Goal: Navigation & Orientation: Find specific page/section

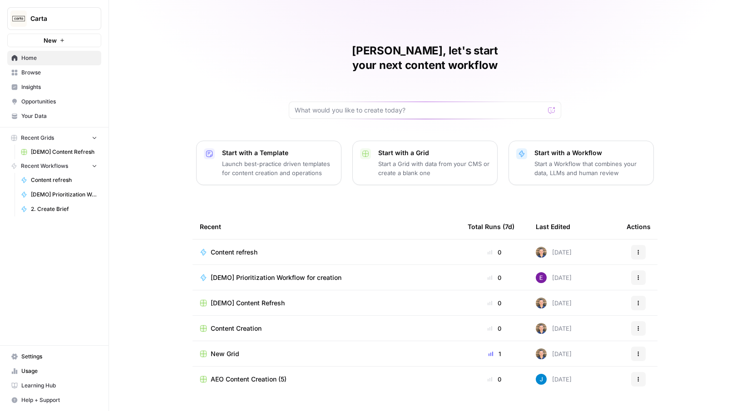
click at [55, 150] on span "[DEMO] Content Refresh" at bounding box center [64, 152] width 66 height 8
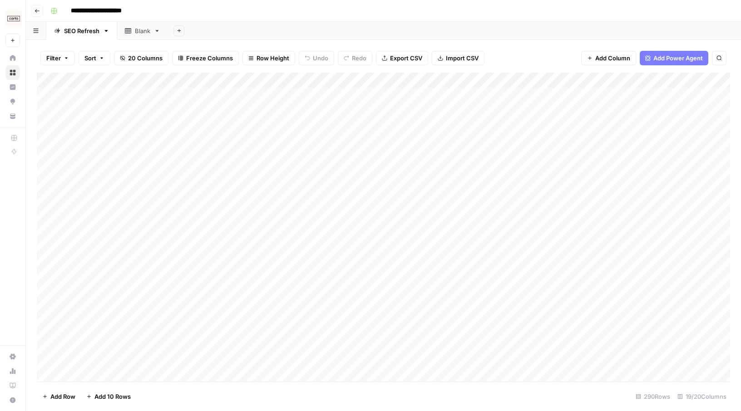
click at [34, 12] on button "Go back" at bounding box center [37, 11] width 12 height 12
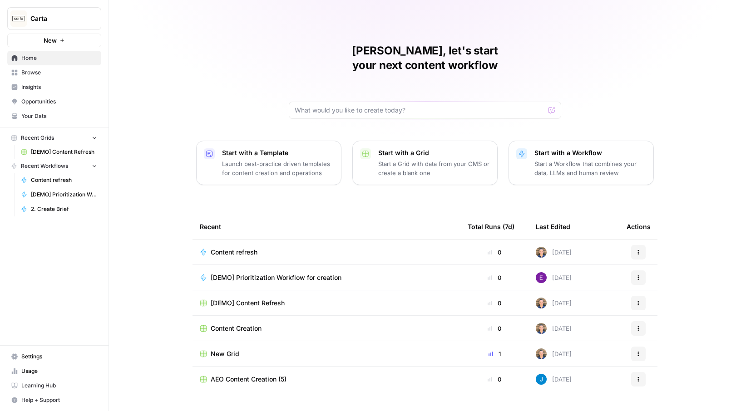
click at [45, 101] on span "Opportunities" at bounding box center [59, 102] width 76 height 8
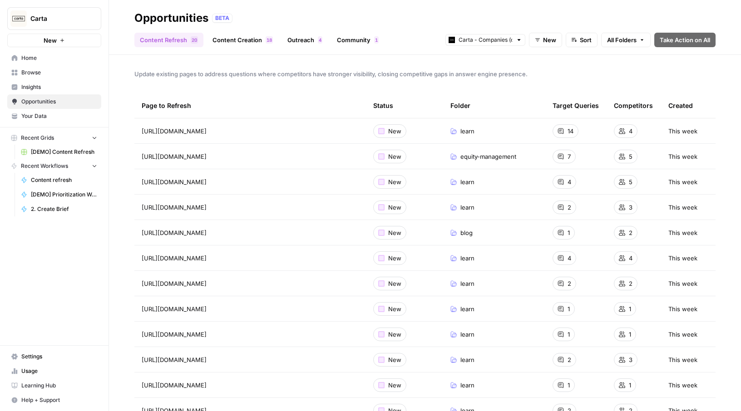
click at [516, 41] on div at bounding box center [519, 40] width 6 height 6
type input "Carta - Companies (cap table)"
click at [618, 40] on span "All Folders" at bounding box center [622, 39] width 30 height 9
click at [590, 52] on header "Opportunities BETA Content Refresh 0 2 Content Creation 8 1 Outreach 4 Communit…" at bounding box center [425, 27] width 632 height 55
click at [59, 54] on span "Home" at bounding box center [59, 58] width 76 height 8
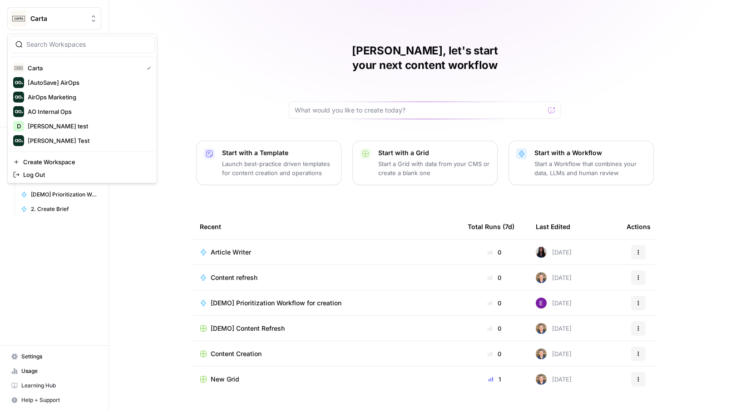
click at [94, 18] on icon "Workspace: Carta" at bounding box center [93, 18] width 9 height 9
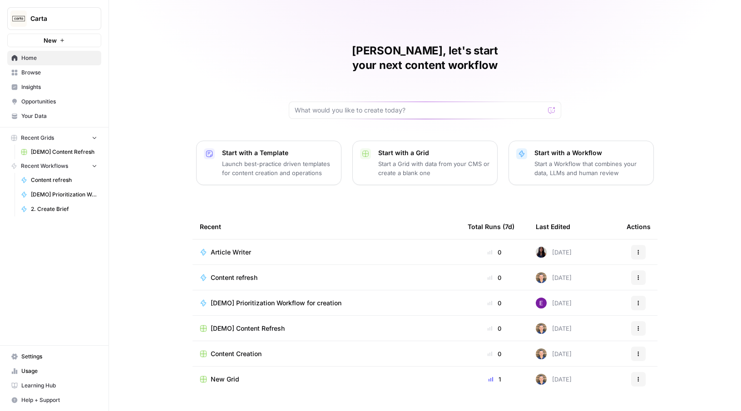
click at [43, 313] on div "Carta New Home Browse Insights Opportunities Your Data Recent Grids [DEMO] Cont…" at bounding box center [54, 205] width 108 height 411
click at [40, 359] on span "Settings" at bounding box center [59, 357] width 76 height 8
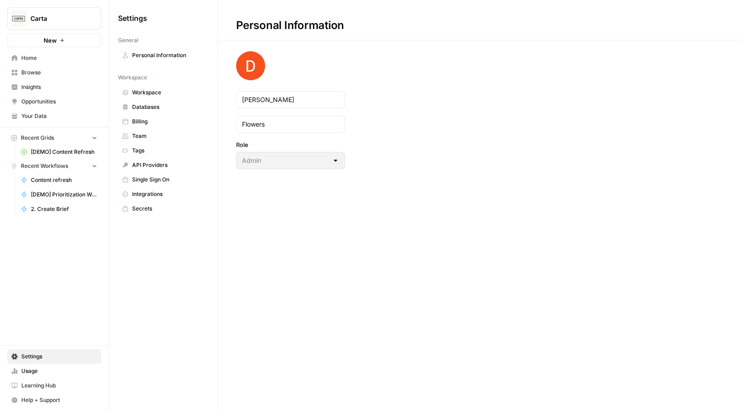
click at [159, 135] on span "Team" at bounding box center [168, 136] width 72 height 8
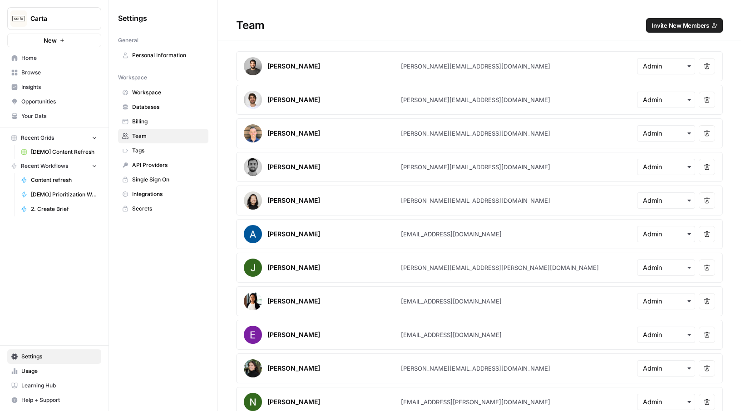
click at [77, 25] on button "Carta" at bounding box center [54, 18] width 94 height 23
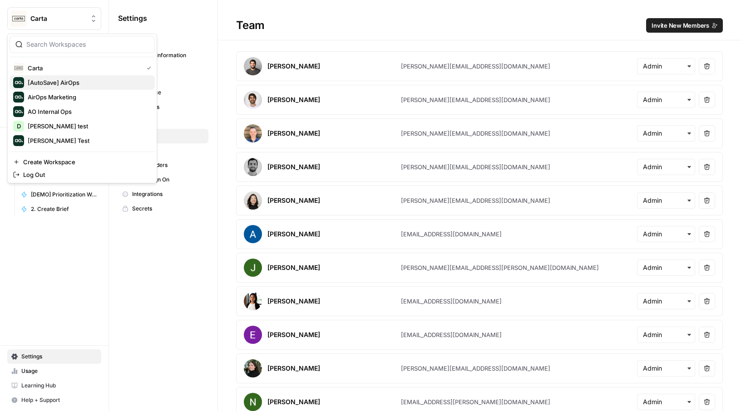
click at [67, 86] on span "[AutoSave] AirOps" at bounding box center [88, 82] width 120 height 9
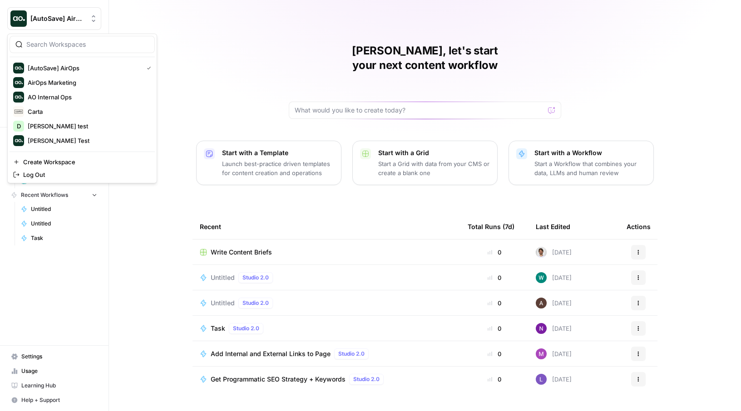
click at [79, 18] on span "[AutoSave] AirOps" at bounding box center [57, 18] width 55 height 9
click at [66, 127] on span "David test" at bounding box center [88, 126] width 120 height 9
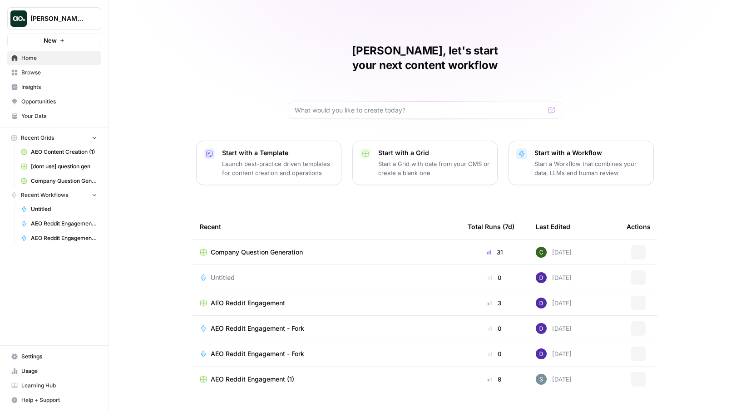
click at [34, 366] on link "Usage" at bounding box center [54, 371] width 94 height 15
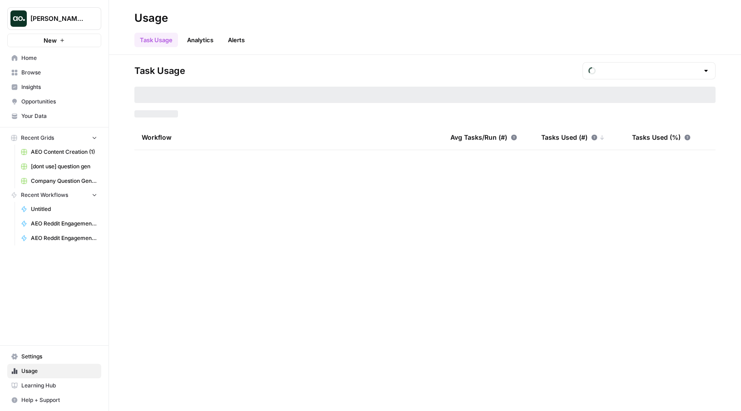
type input "September Tasks"
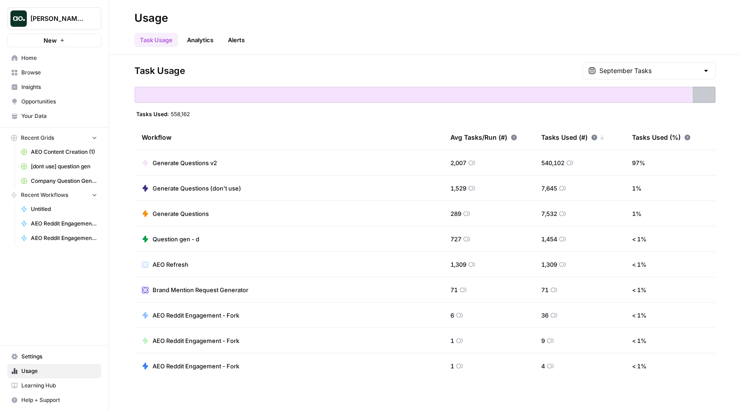
click at [44, 58] on span "Home" at bounding box center [59, 58] width 76 height 8
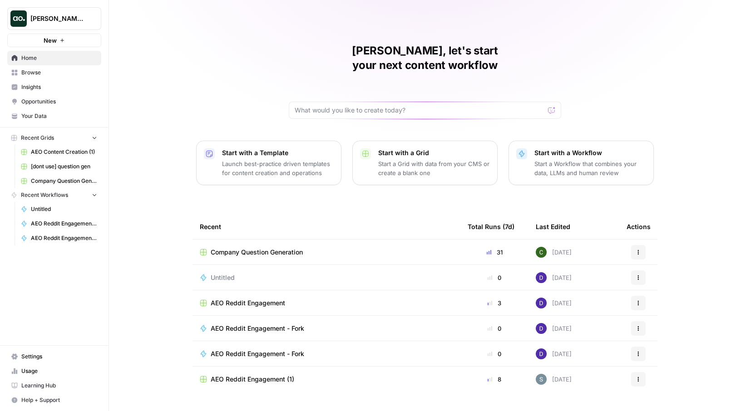
click at [45, 67] on link "Browse" at bounding box center [54, 72] width 94 height 15
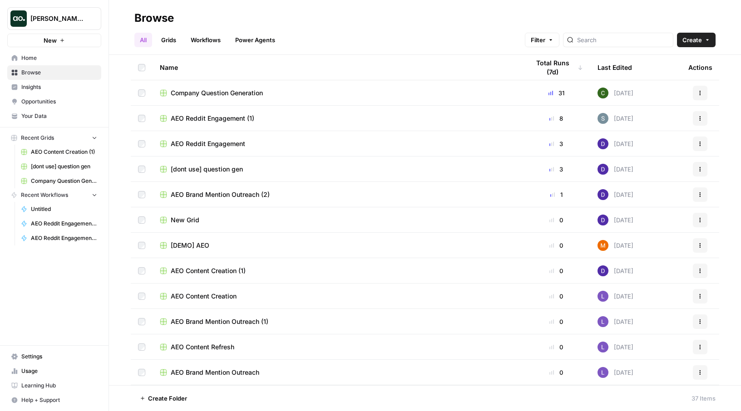
click at [182, 38] on link "Grids" at bounding box center [169, 40] width 26 height 15
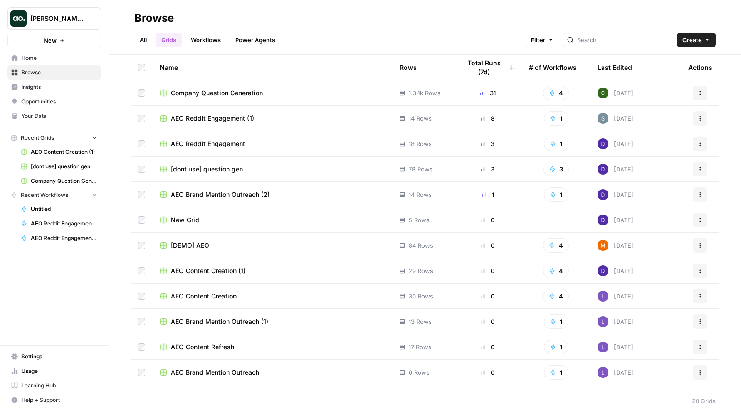
click at [170, 38] on link "Grids" at bounding box center [169, 40] width 26 height 15
click at [205, 43] on link "Workflows" at bounding box center [205, 40] width 41 height 15
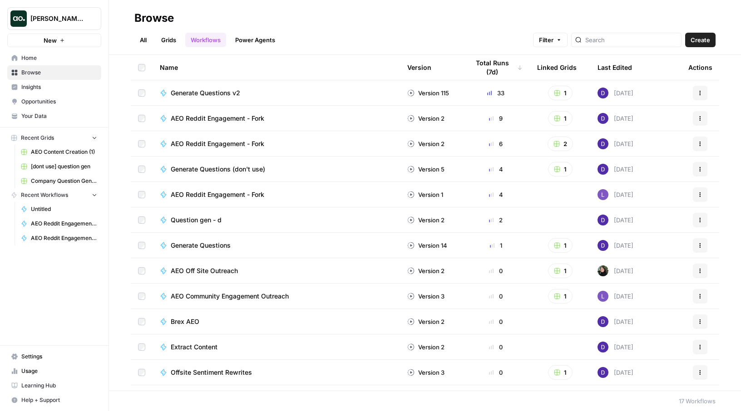
click at [433, 98] on td "Version 115" at bounding box center [431, 92] width 62 height 25
click at [407, 93] on td "Version 115" at bounding box center [431, 92] width 62 height 25
click at [270, 37] on link "Power Agents" at bounding box center [255, 40] width 51 height 15
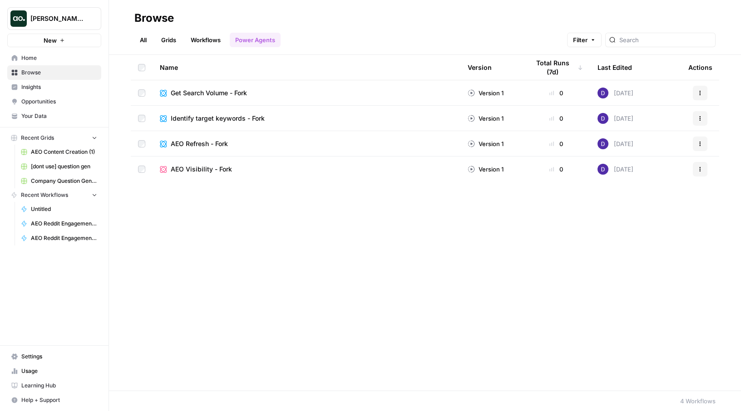
click at [49, 88] on span "Insights" at bounding box center [59, 87] width 76 height 8
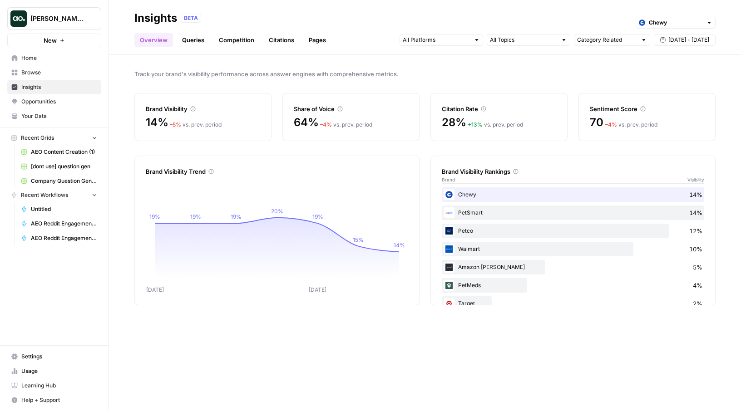
click at [191, 40] on link "Queries" at bounding box center [193, 40] width 33 height 15
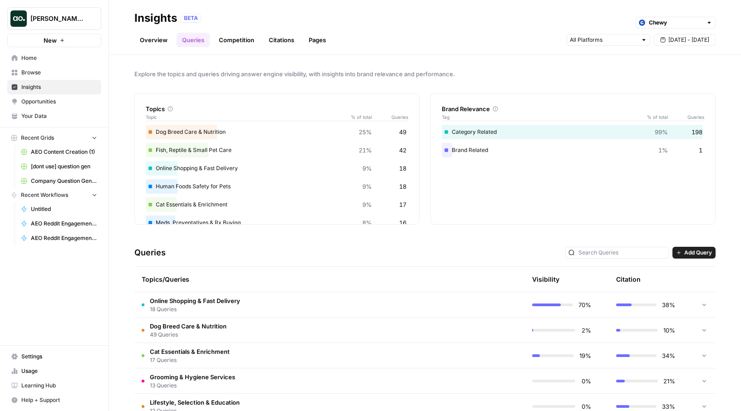
click at [242, 39] on link "Competition" at bounding box center [236, 40] width 46 height 15
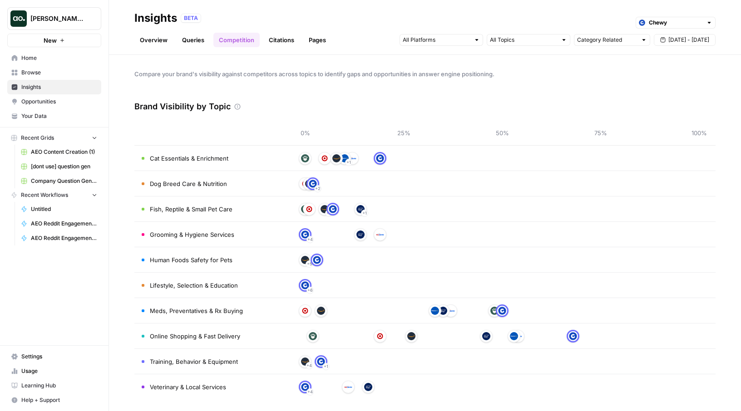
click at [277, 41] on link "Citations" at bounding box center [281, 40] width 36 height 15
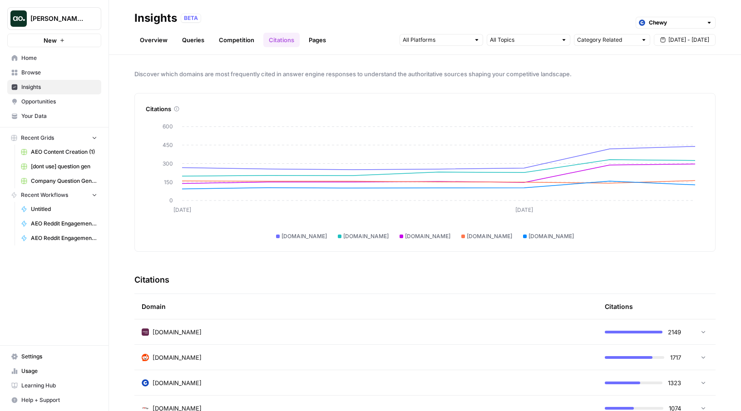
click at [323, 42] on link "Pages" at bounding box center [317, 40] width 28 height 15
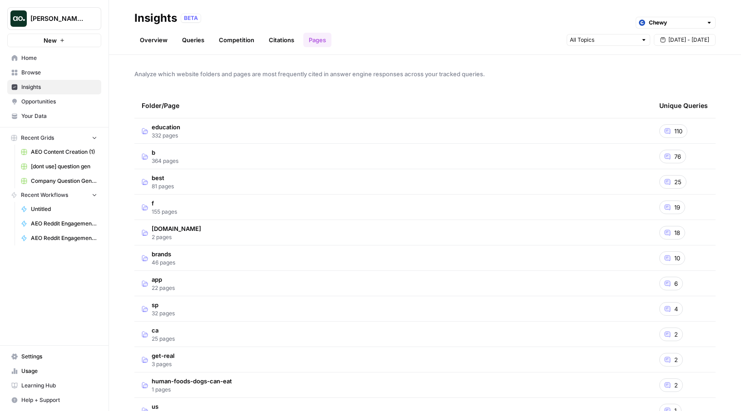
click at [210, 194] on td "best 81 pages" at bounding box center [392, 181] width 517 height 25
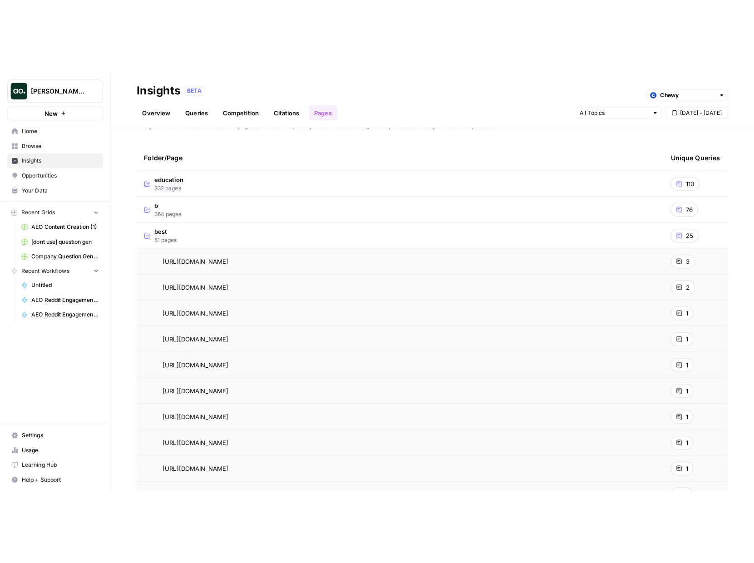
scroll to position [22, 0]
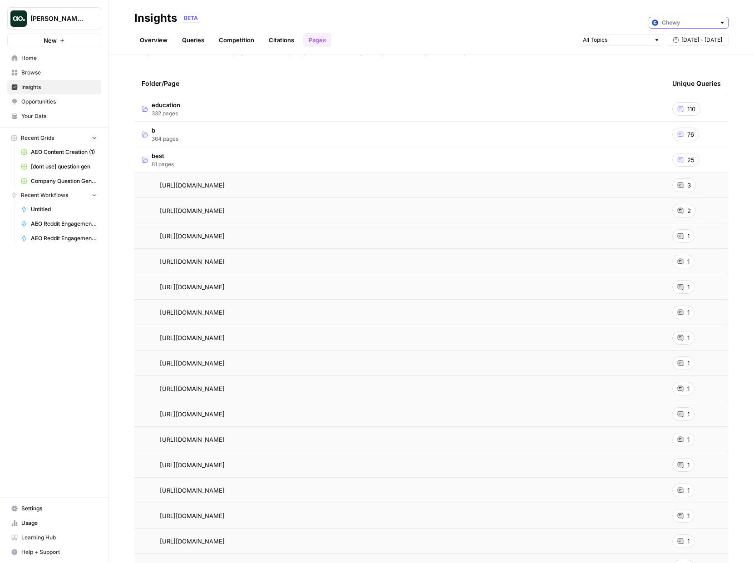
click at [689, 18] on input "text" at bounding box center [689, 22] width 54 height 9
click at [679, 39] on span "ThoughtSpot" at bounding box center [691, 42] width 51 height 9
type input "ThoughtSpot"
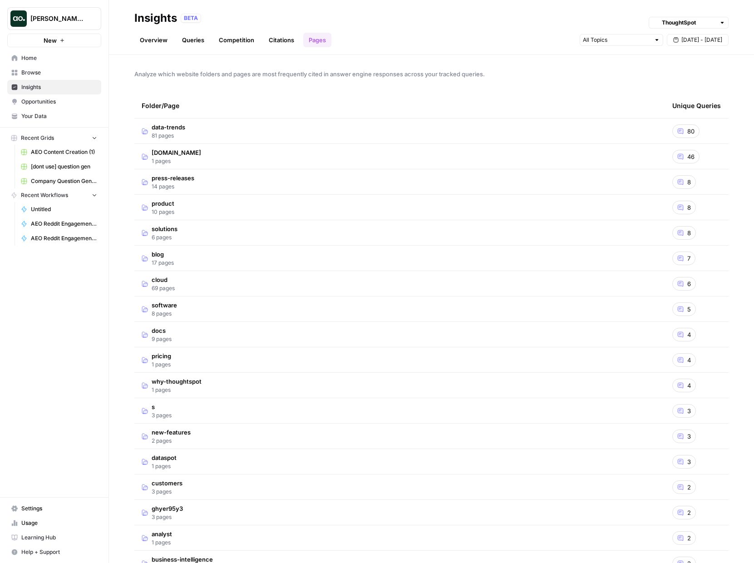
click at [170, 135] on span "81 pages" at bounding box center [169, 136] width 34 height 8
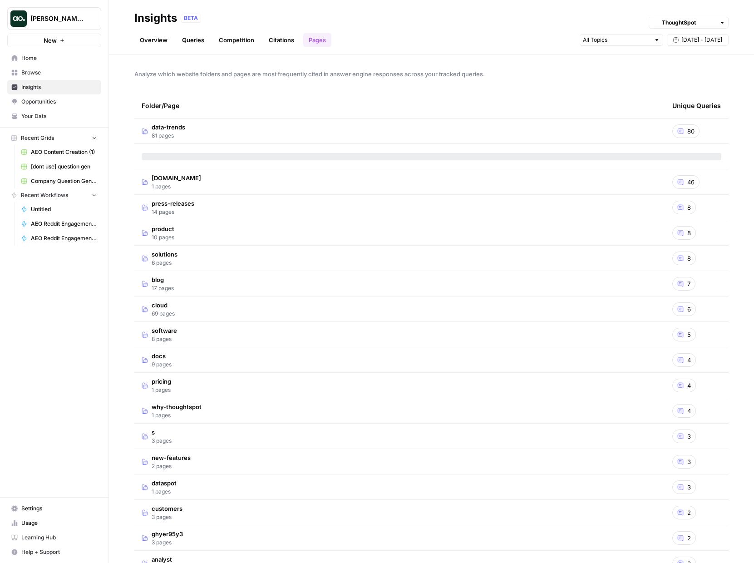
scroll to position [0, 0]
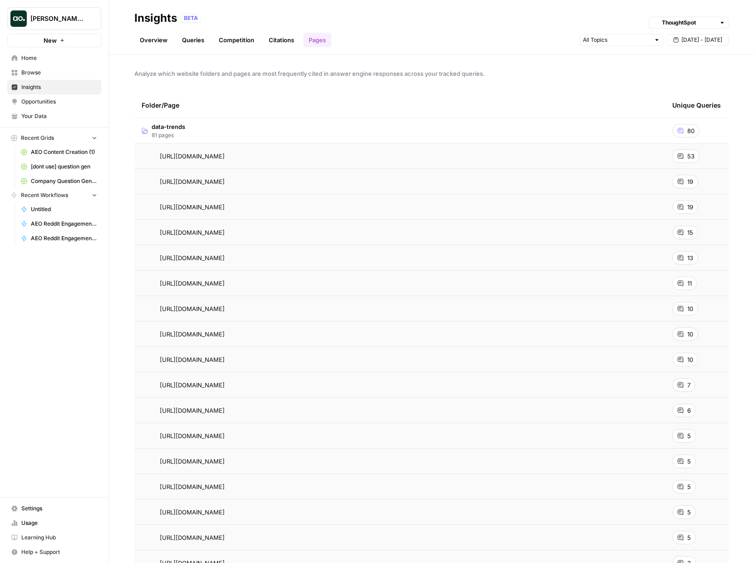
click at [161, 44] on link "Overview" at bounding box center [153, 40] width 39 height 15
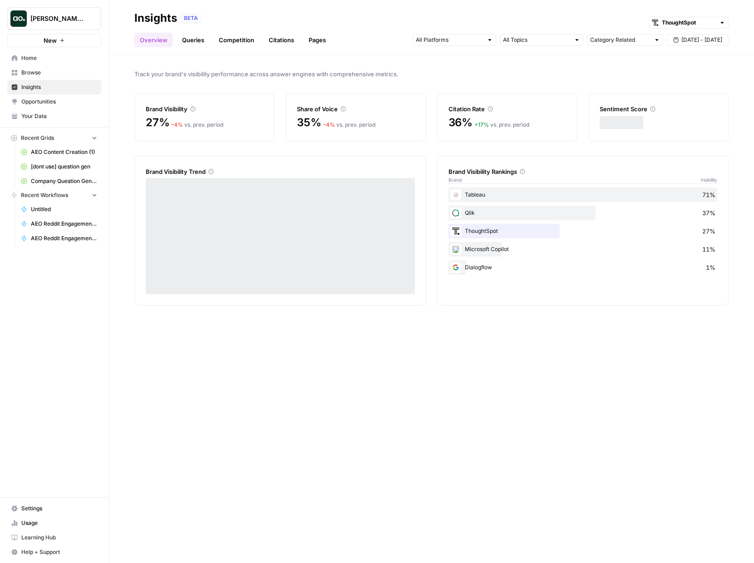
click at [191, 42] on link "Queries" at bounding box center [193, 40] width 33 height 15
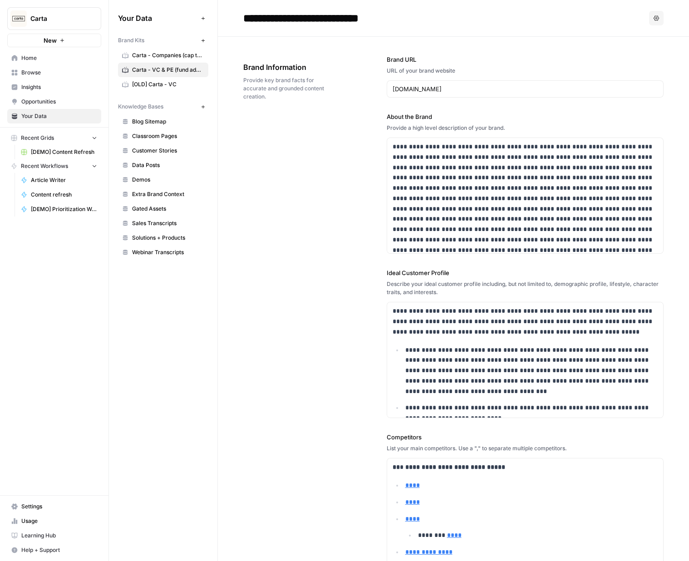
scroll to position [2095, 0]
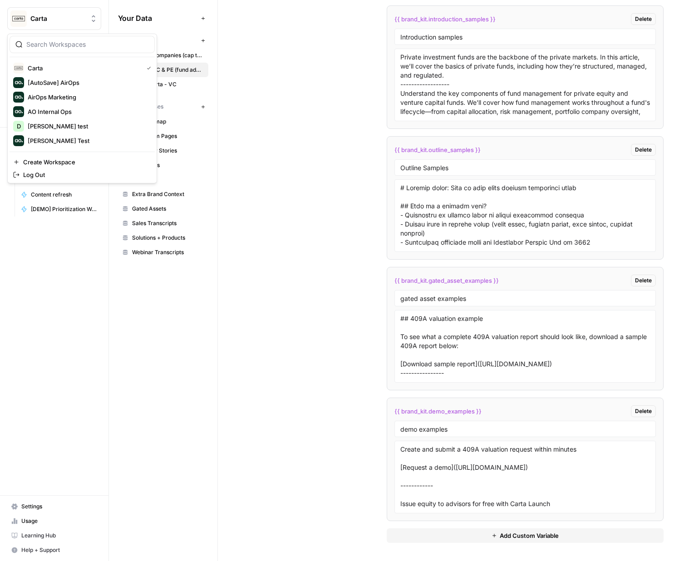
drag, startPoint x: 70, startPoint y: 20, endPoint x: 70, endPoint y: 43, distance: 22.7
click at [70, 20] on span "Carta" at bounding box center [57, 18] width 55 height 9
click at [62, 131] on div "D David test" at bounding box center [82, 126] width 138 height 11
